Goal: Task Accomplishment & Management: Manage account settings

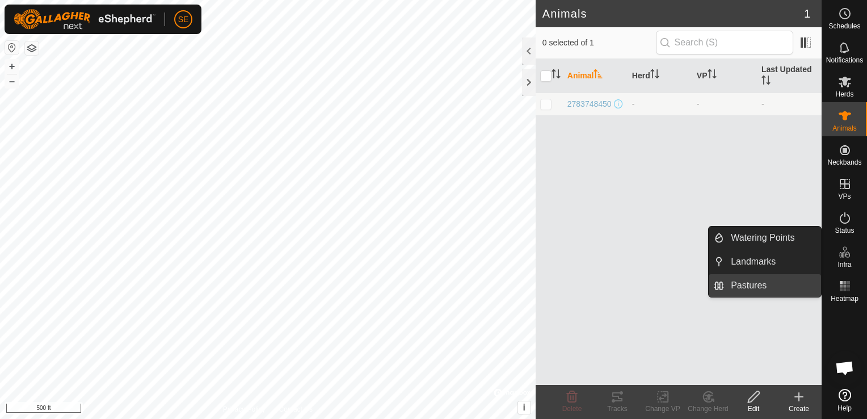
click at [761, 290] on link "Pastures" at bounding box center [772, 285] width 97 height 23
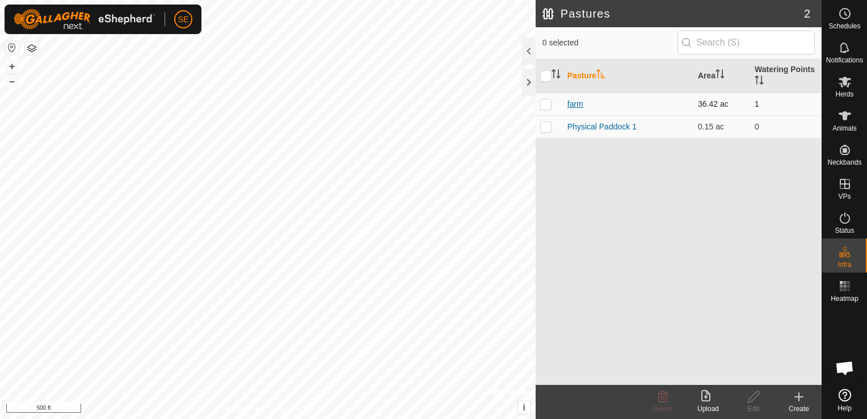
click at [580, 106] on link "farm" at bounding box center [575, 103] width 16 height 9
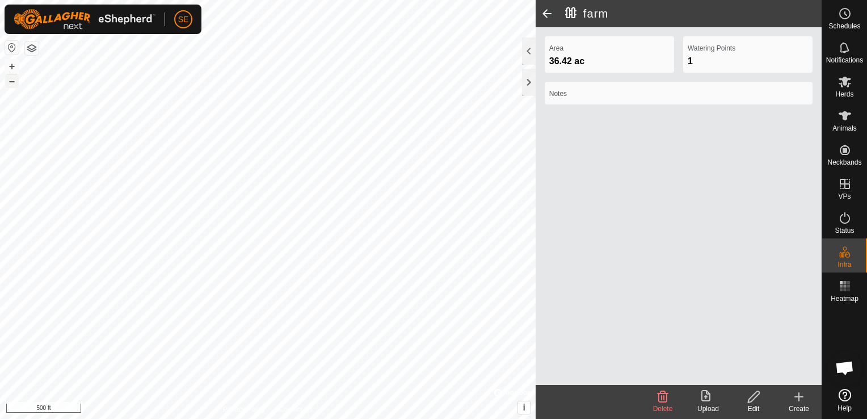
click at [8, 81] on button "–" at bounding box center [12, 81] width 14 height 14
click at [616, 121] on div "farm Area 36.42 ac Watering Points 1 Notes Delete Upload Edit Create Privacy Po…" at bounding box center [410, 209] width 821 height 419
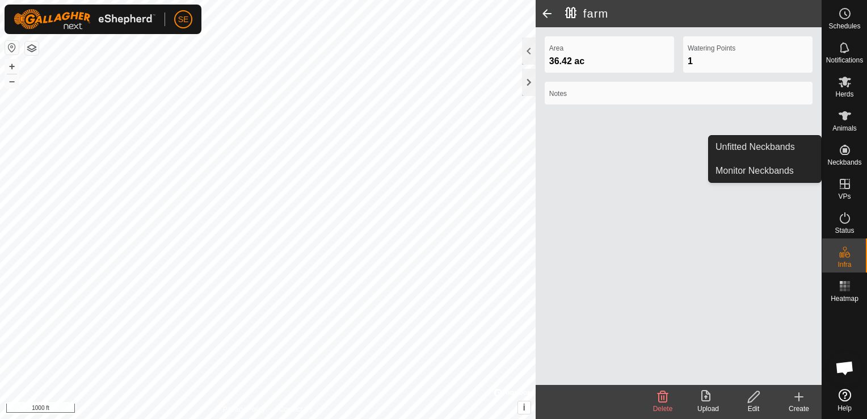
click at [845, 149] on icon at bounding box center [845, 150] width 10 height 10
click at [805, 150] on link "Unfitted Neckbands" at bounding box center [765, 147] width 112 height 23
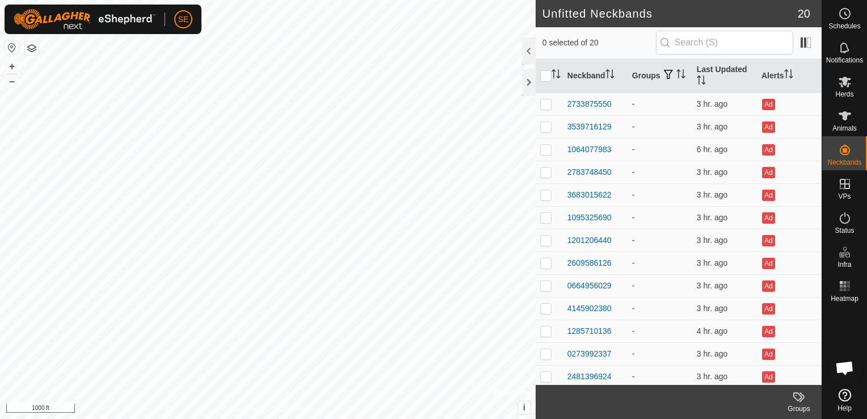
click at [847, 169] on div "Schedules Notifications Herds Animals Neckbands VPs Status Infra Heatmap Help U…" at bounding box center [433, 209] width 867 height 419
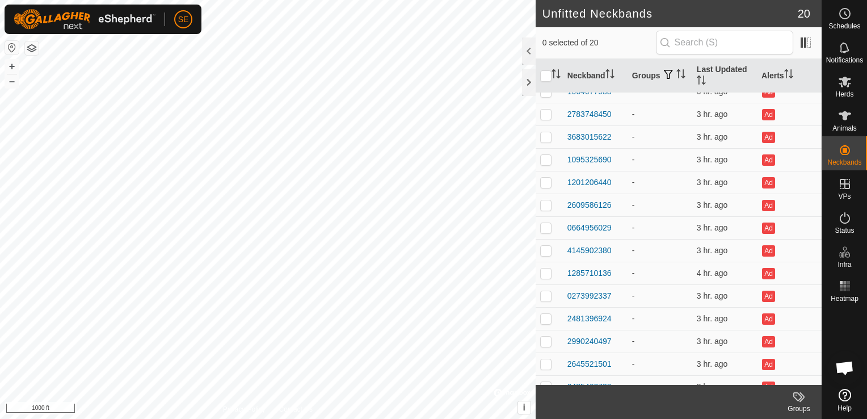
scroll to position [161, 0]
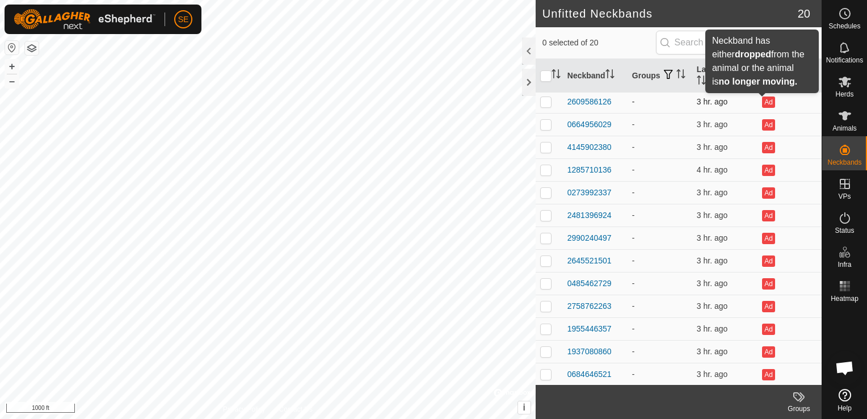
drag, startPoint x: 760, startPoint y: 99, endPoint x: 765, endPoint y: 104, distance: 6.8
click at [762, 98] on button "Ad" at bounding box center [768, 101] width 12 height 11
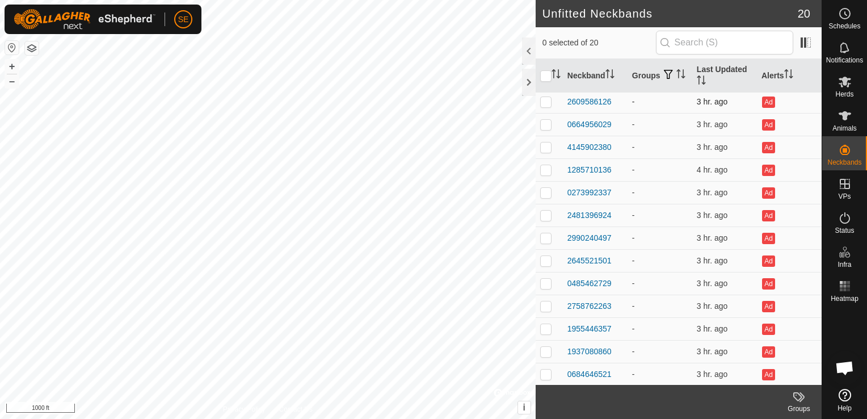
click at [547, 97] on p-checkbox at bounding box center [545, 101] width 11 height 9
checkbox input "true"
click at [587, 99] on div "2609586126" at bounding box center [589, 102] width 44 height 12
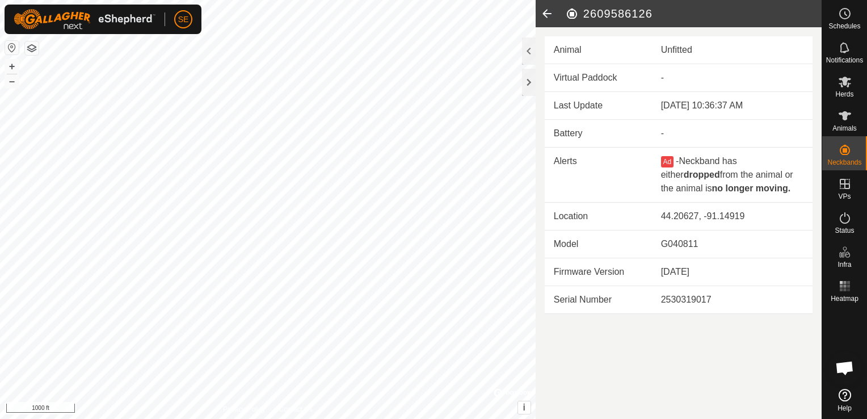
click at [671, 49] on div "Unfitted" at bounding box center [732, 50] width 142 height 14
click at [544, 15] on icon at bounding box center [547, 13] width 23 height 27
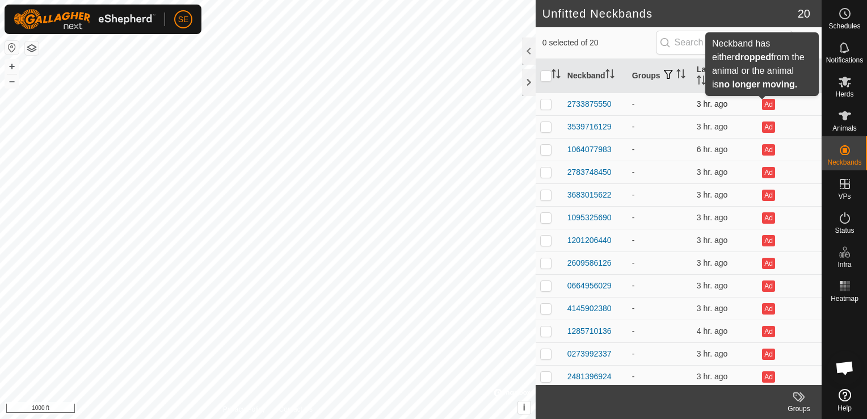
click at [762, 103] on button "Ad" at bounding box center [768, 104] width 12 height 11
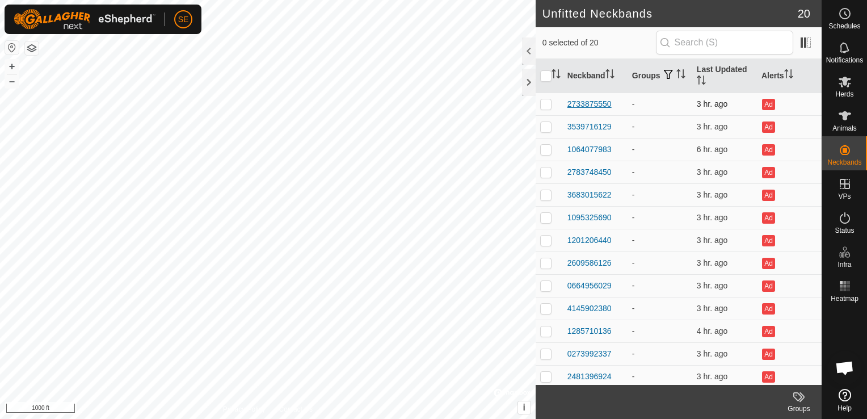
click at [599, 99] on div "2733875550" at bounding box center [589, 104] width 44 height 12
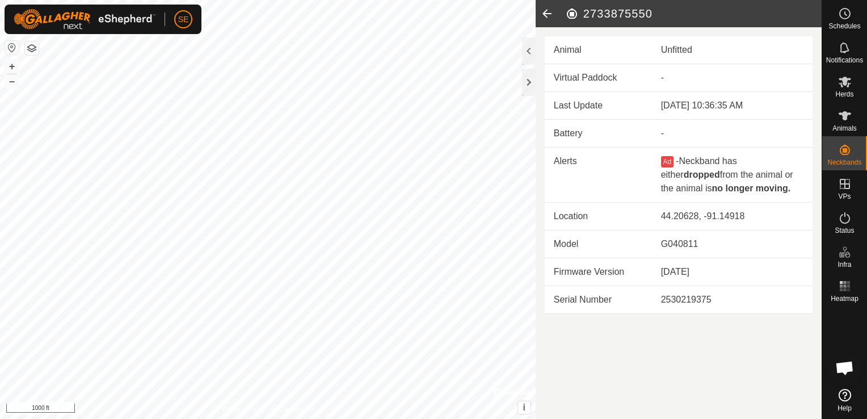
click at [667, 156] on button "Ad" at bounding box center [667, 161] width 12 height 11
click at [545, 15] on icon at bounding box center [547, 13] width 23 height 27
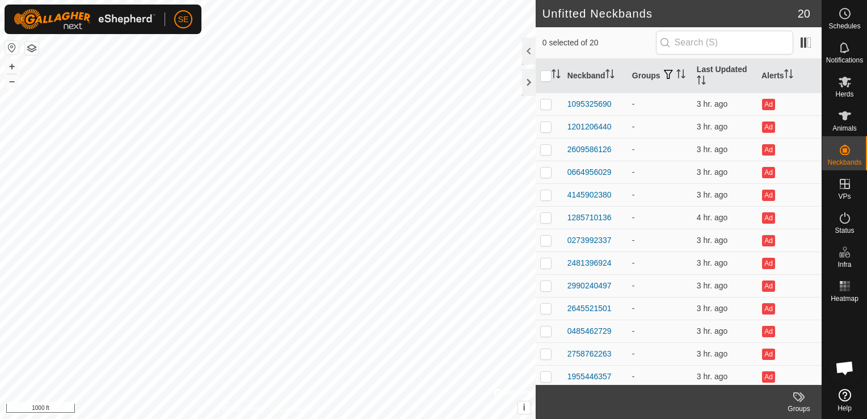
scroll to position [161, 0]
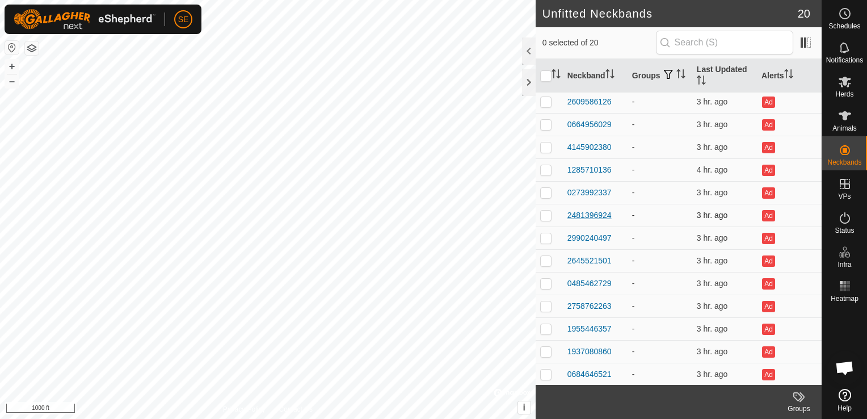
click at [601, 215] on div "2481396924" at bounding box center [589, 215] width 44 height 12
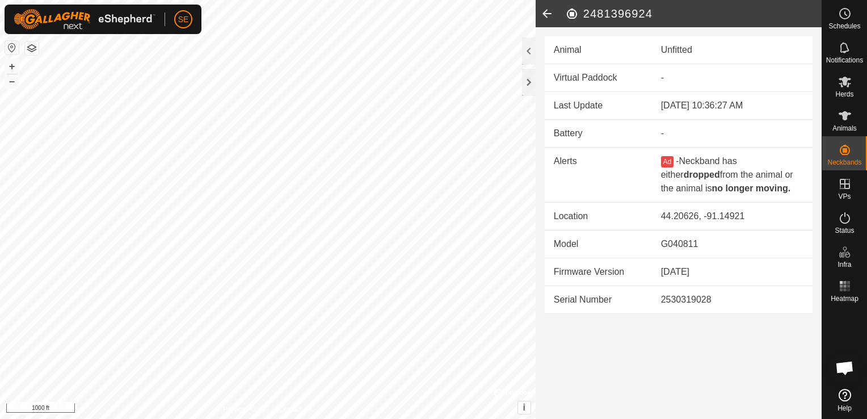
click at [548, 11] on icon at bounding box center [547, 13] width 23 height 27
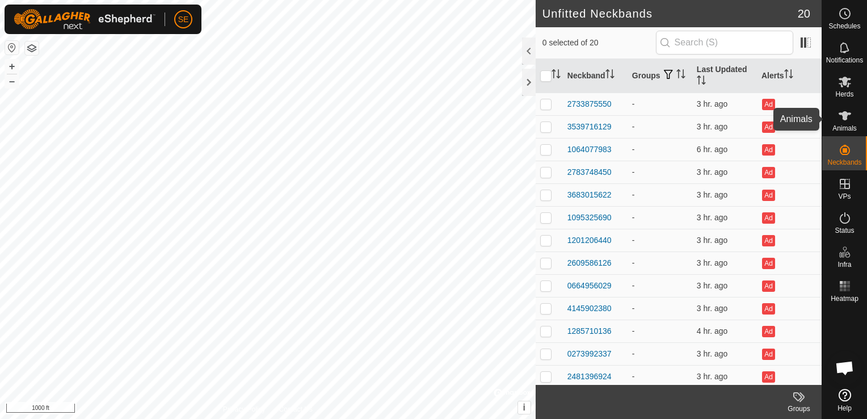
click at [848, 113] on icon at bounding box center [845, 115] width 12 height 9
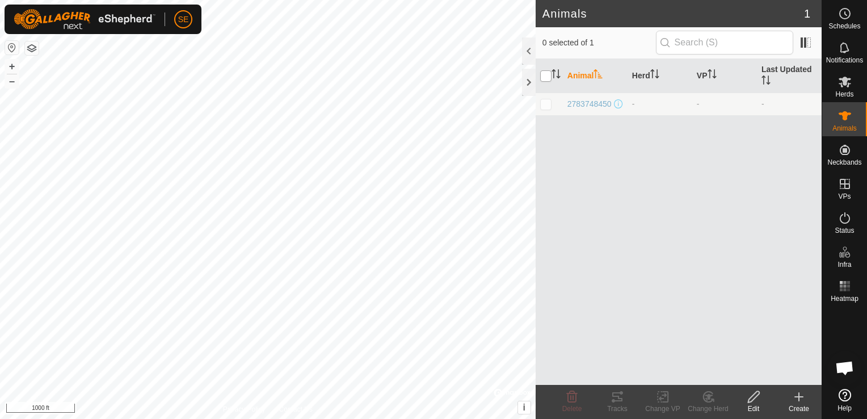
click at [548, 71] on input "checkbox" at bounding box center [545, 75] width 11 height 11
checkbox input "true"
click at [580, 98] on span "2783748450" at bounding box center [589, 104] width 44 height 12
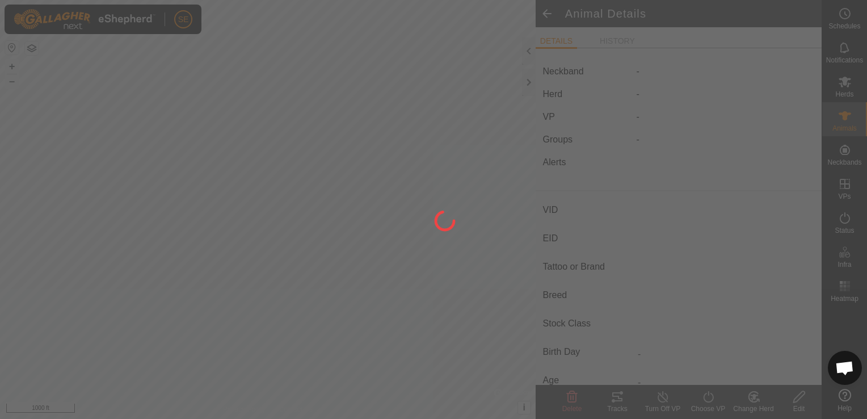
type input "2783748450"
type input "-"
type input "shaggy"
type input "highland red devon"
type input "-"
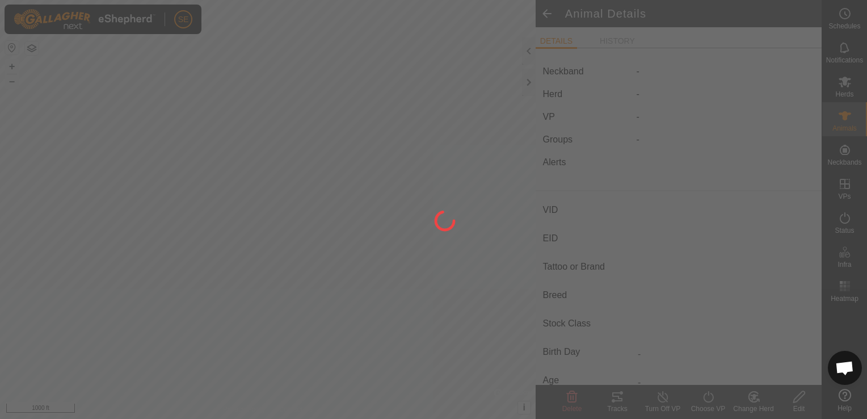
type input "05/2023"
type input "2 years 5 months"
type input "Pregnant"
type input "0 kg"
type input "-"
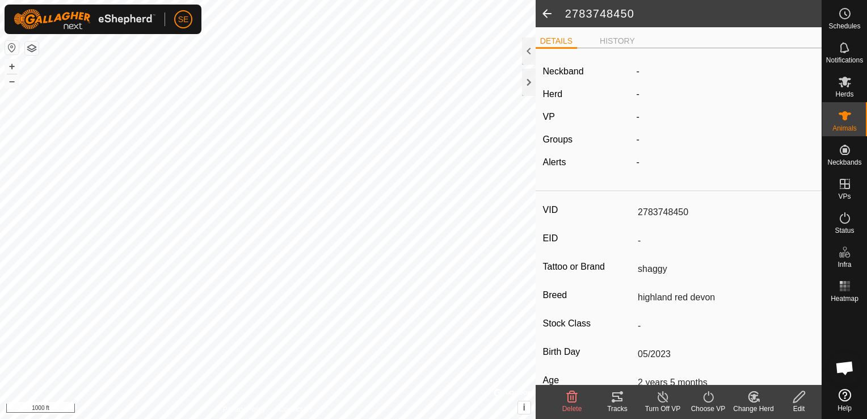
click at [549, 15] on span at bounding box center [547, 13] width 23 height 27
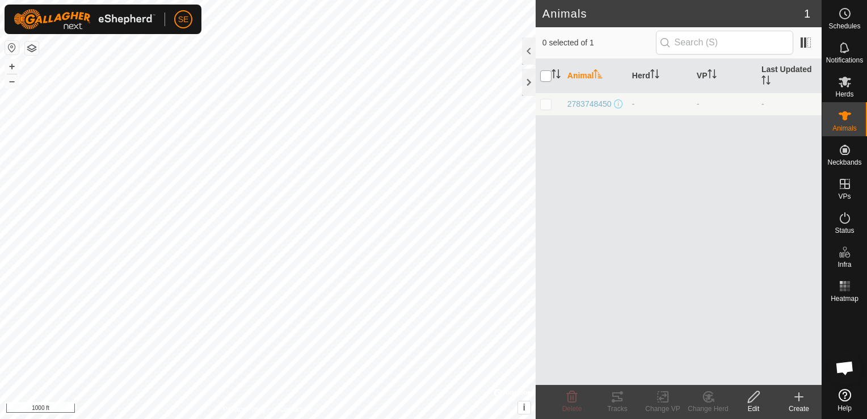
click at [548, 73] on input "checkbox" at bounding box center [545, 75] width 11 height 11
checkbox input "true"
click at [546, 103] on p-checkbox at bounding box center [545, 103] width 11 height 9
checkbox input "false"
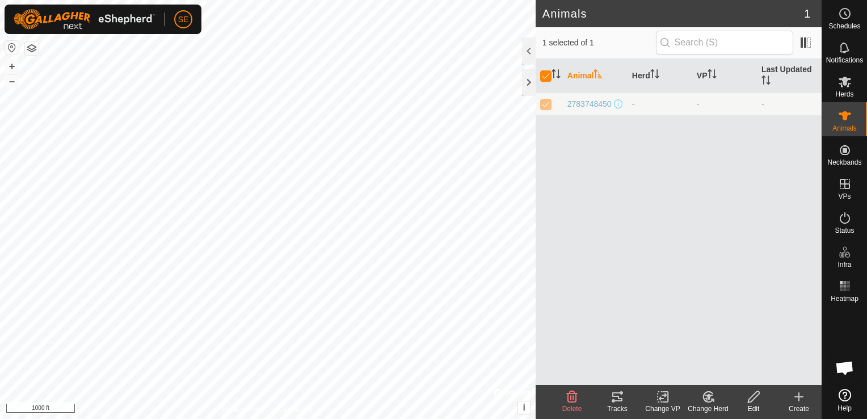
checkbox input "false"
click at [547, 103] on p-checkbox at bounding box center [545, 103] width 11 height 9
checkbox input "true"
click at [579, 75] on th "Animal" at bounding box center [595, 76] width 65 height 34
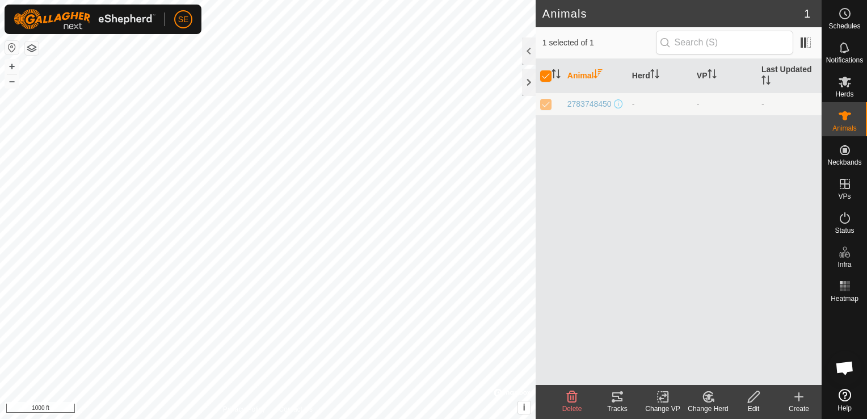
click at [579, 75] on th "Animal" at bounding box center [595, 76] width 65 height 34
click at [593, 73] on th "Animal" at bounding box center [595, 76] width 65 height 34
click at [595, 74] on icon "Activate to sort" at bounding box center [597, 73] width 9 height 9
click at [640, 75] on th "Herd" at bounding box center [659, 76] width 65 height 34
click at [646, 77] on th "Herd" at bounding box center [659, 76] width 65 height 34
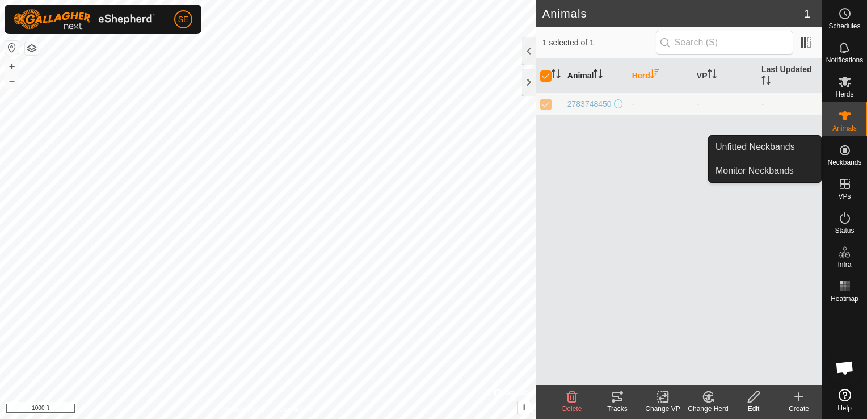
click at [846, 160] on span "Neckbands" at bounding box center [844, 162] width 34 height 7
click at [845, 153] on icon at bounding box center [845, 150] width 14 height 14
click at [744, 149] on link "Unfitted Neckbands" at bounding box center [765, 147] width 112 height 23
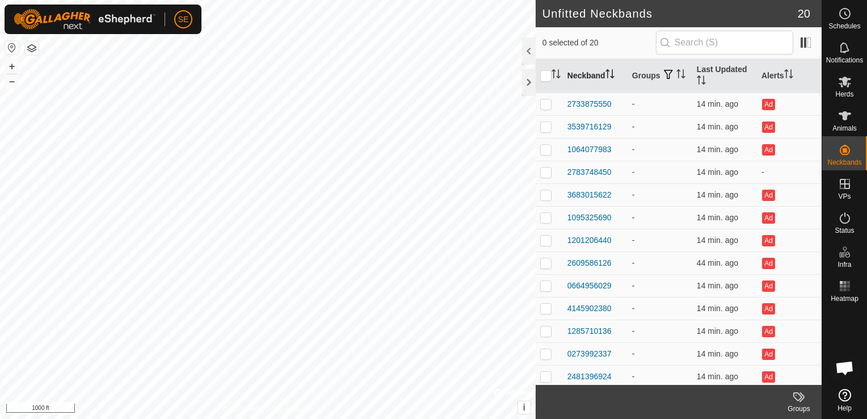
drag, startPoint x: 616, startPoint y: 373, endPoint x: 569, endPoint y: 63, distance: 313.9
click at [569, 63] on table "Neckband Groups Last Updated Alerts 2733875550 - 14 min. ago Ad 3539716129 - 14…" at bounding box center [679, 303] width 286 height 488
copy tbody "2733875550 - 14 min. ago Ad 3539716129 - 14 min. ago Ad 1064077983 - 14 min. ag…"
